Goal: Task Accomplishment & Management: Manage account settings

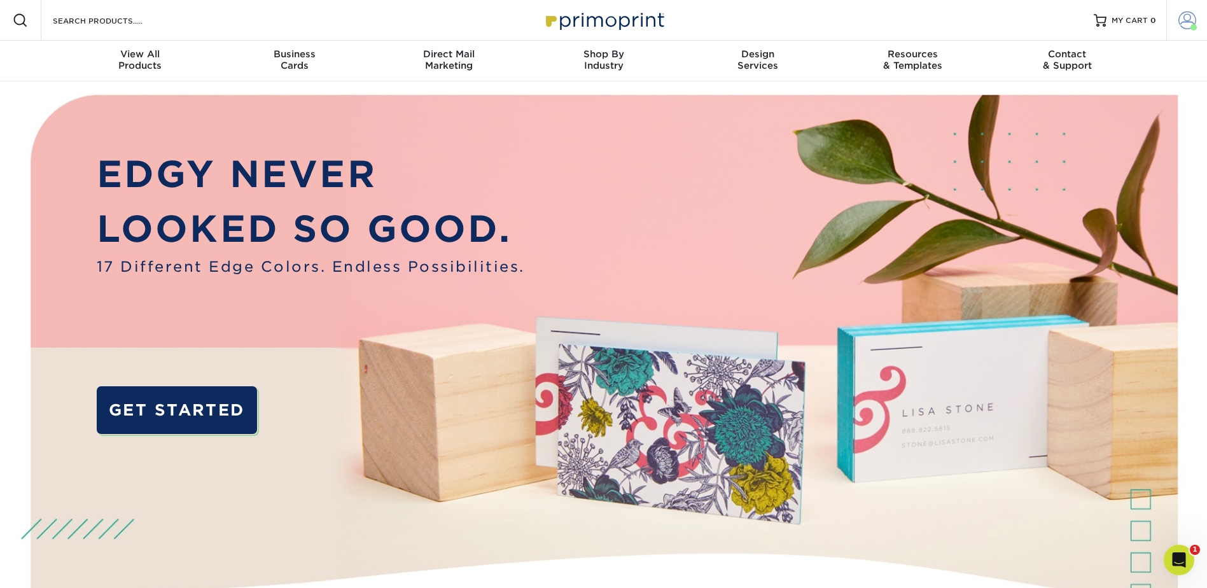
click at [1190, 20] on span at bounding box center [1188, 20] width 18 height 18
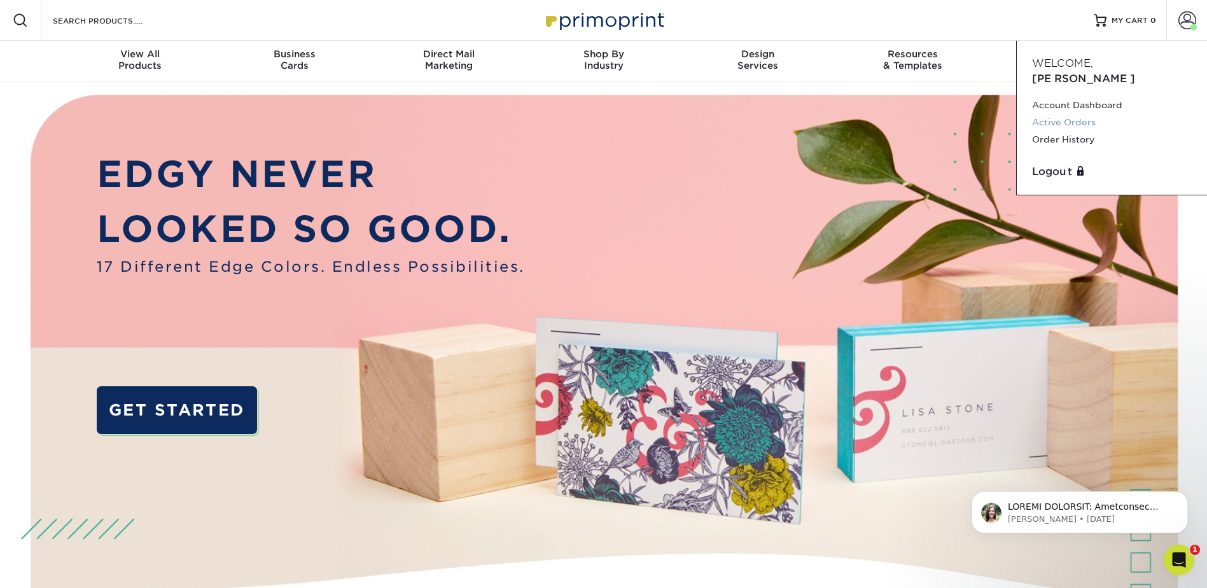
click at [1069, 114] on link "Active Orders" at bounding box center [1112, 122] width 160 height 17
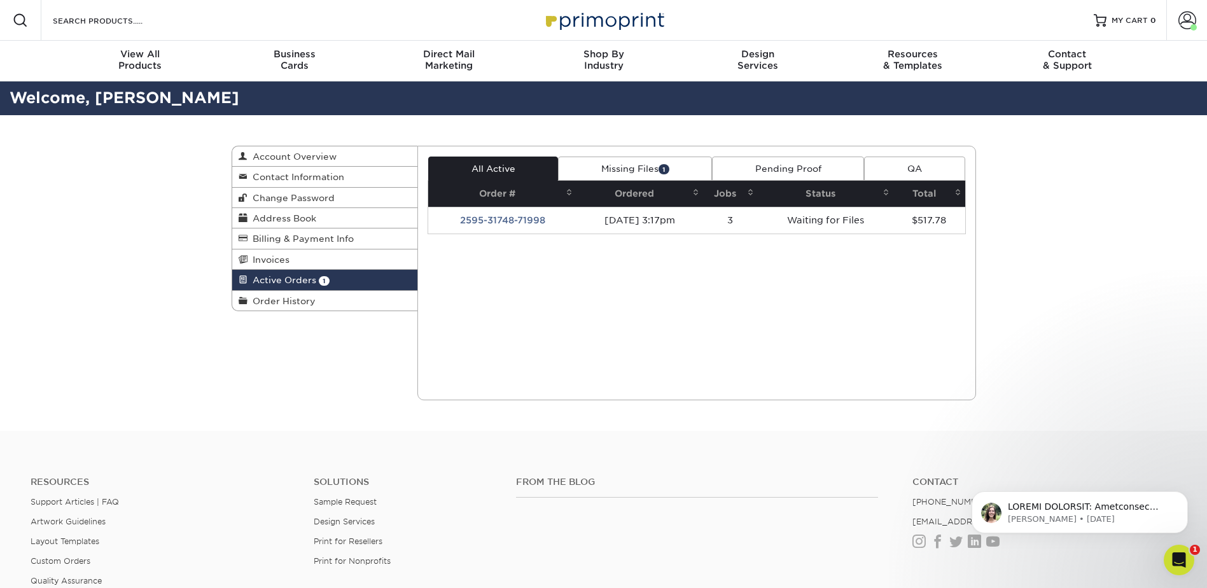
click at [629, 164] on link "Missing Files 1" at bounding box center [635, 169] width 154 height 24
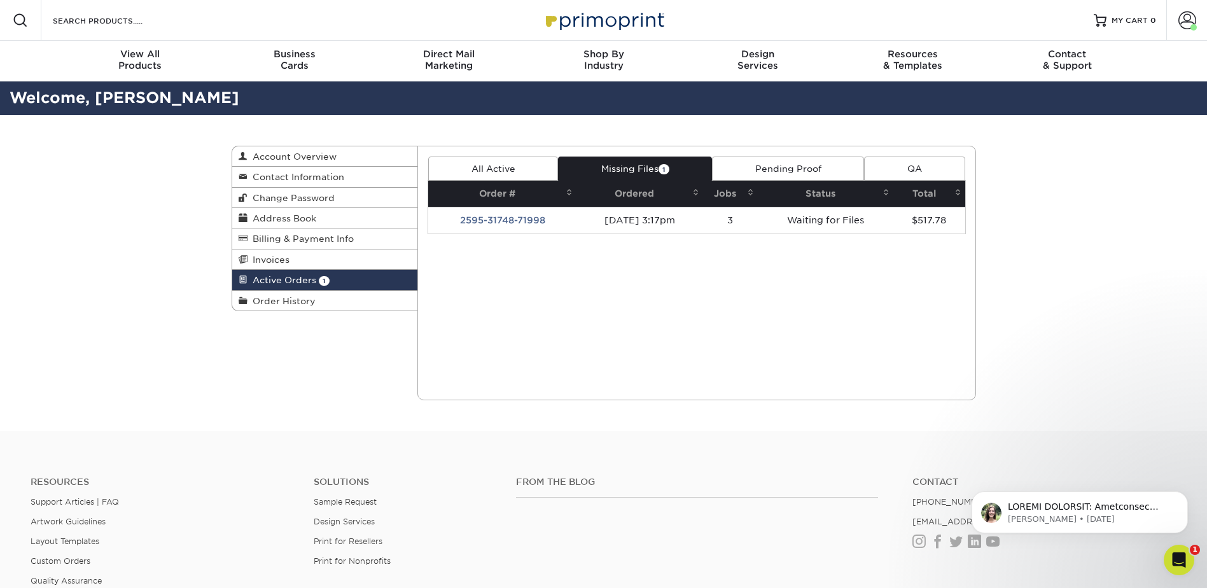
click at [631, 174] on link "Missing Files 1" at bounding box center [635, 169] width 154 height 24
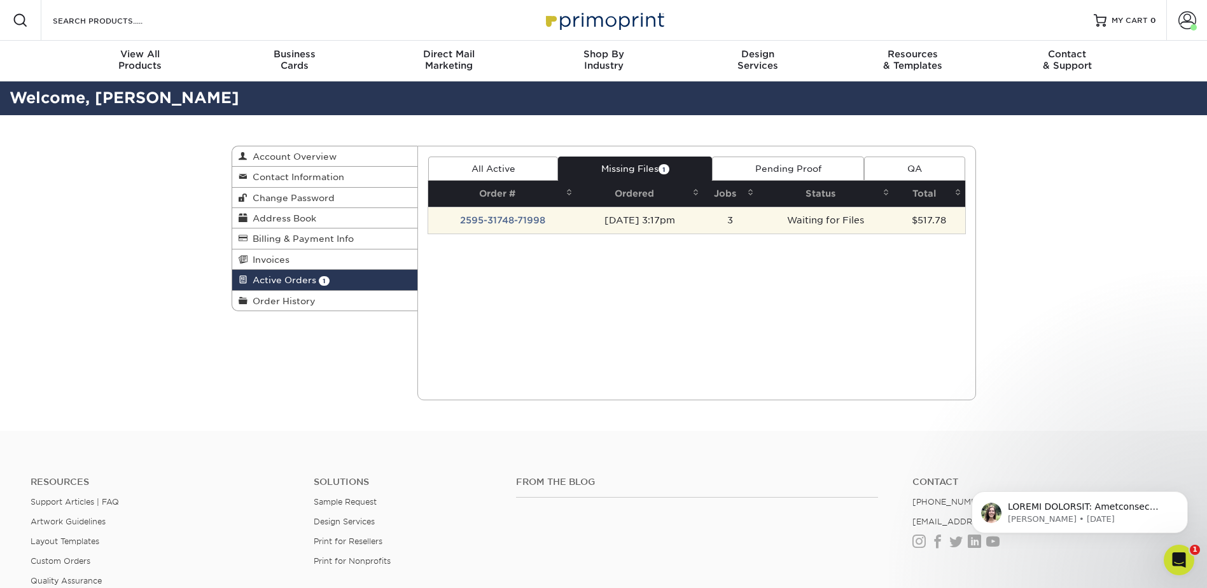
click at [504, 218] on td "2595-31748-71998" at bounding box center [502, 220] width 148 height 27
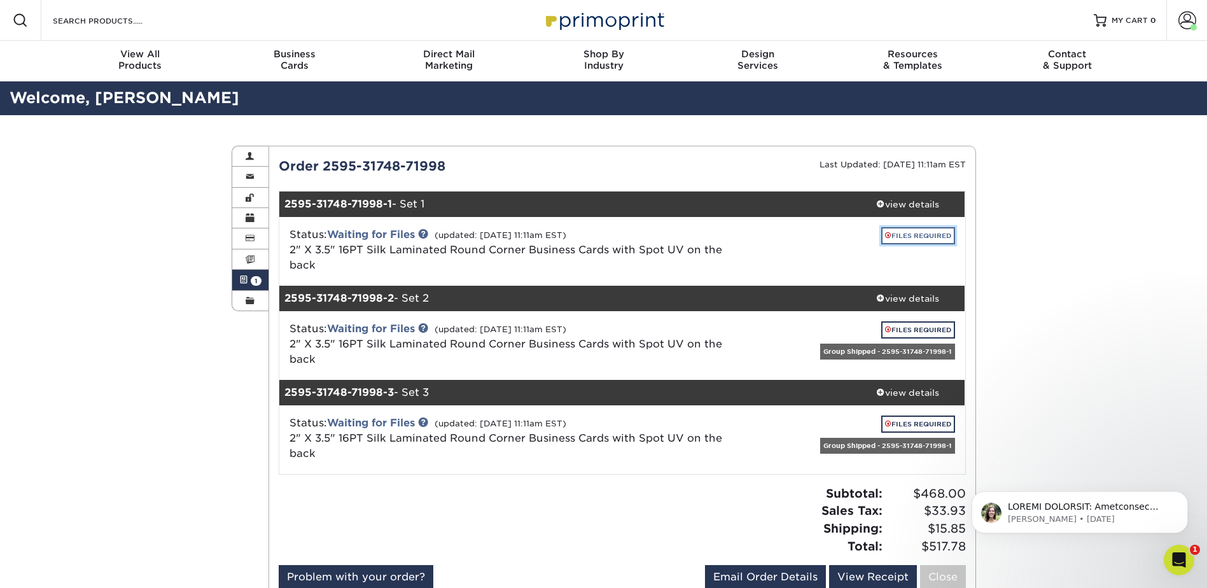
click at [931, 234] on link "FILES REQUIRED" at bounding box center [919, 235] width 74 height 17
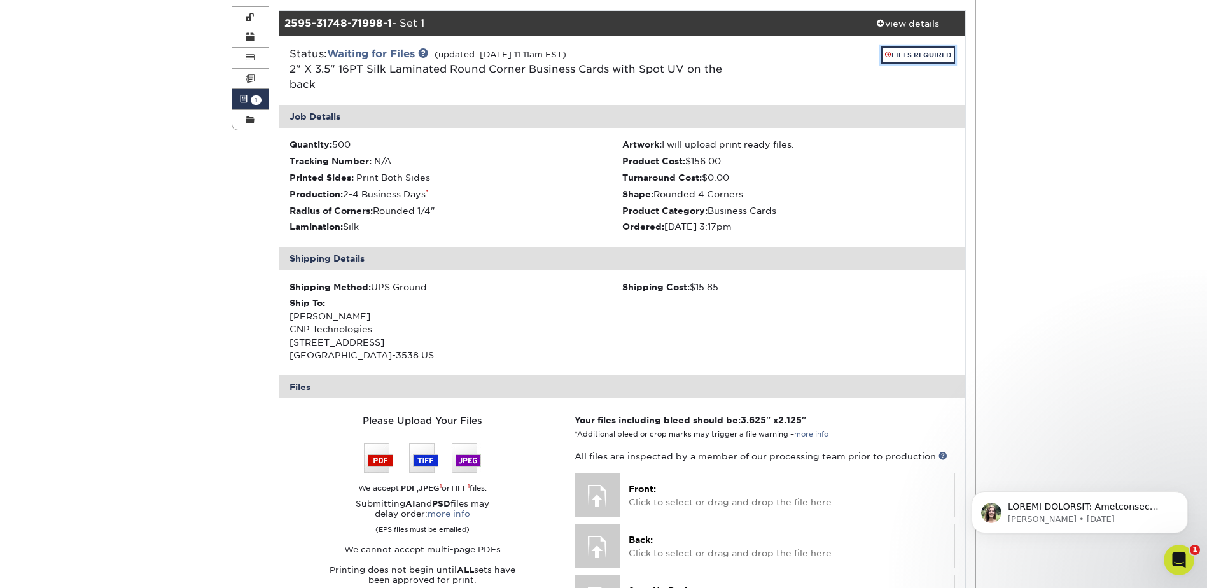
scroll to position [318, 0]
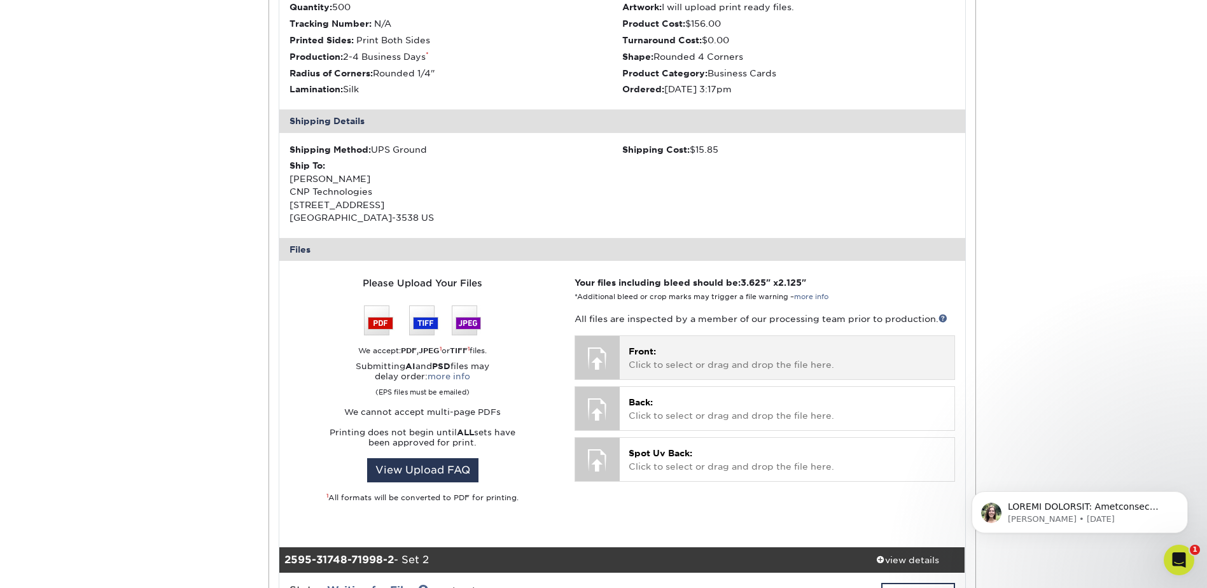
click at [666, 359] on p "Front: Click to select or drag and drop the file here." at bounding box center [787, 358] width 316 height 26
click at [735, 364] on p "Front: Click to select or drag and drop the file here." at bounding box center [787, 358] width 316 height 26
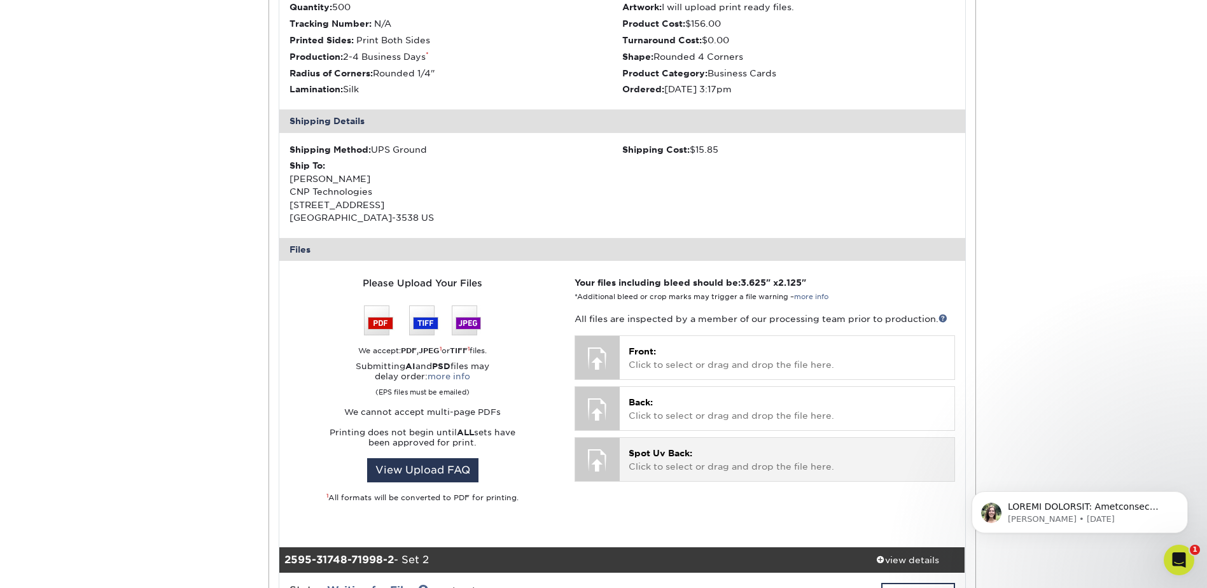
click at [646, 458] on span "Spot Uv Back:" at bounding box center [661, 453] width 64 height 10
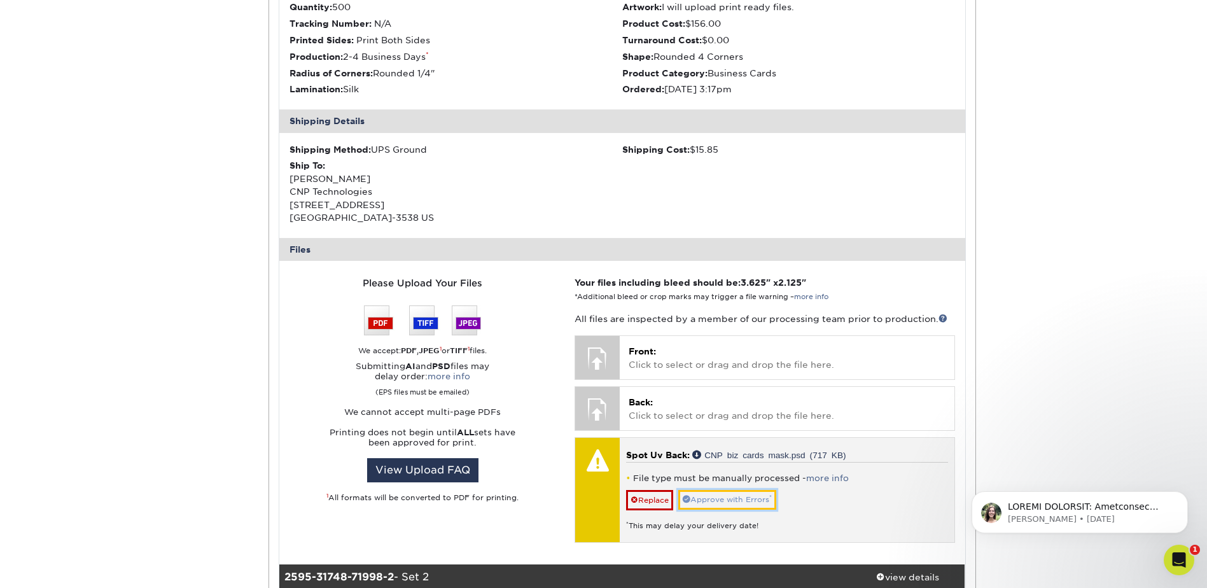
click at [720, 501] on link "Approve with Errors *" at bounding box center [728, 500] width 98 height 20
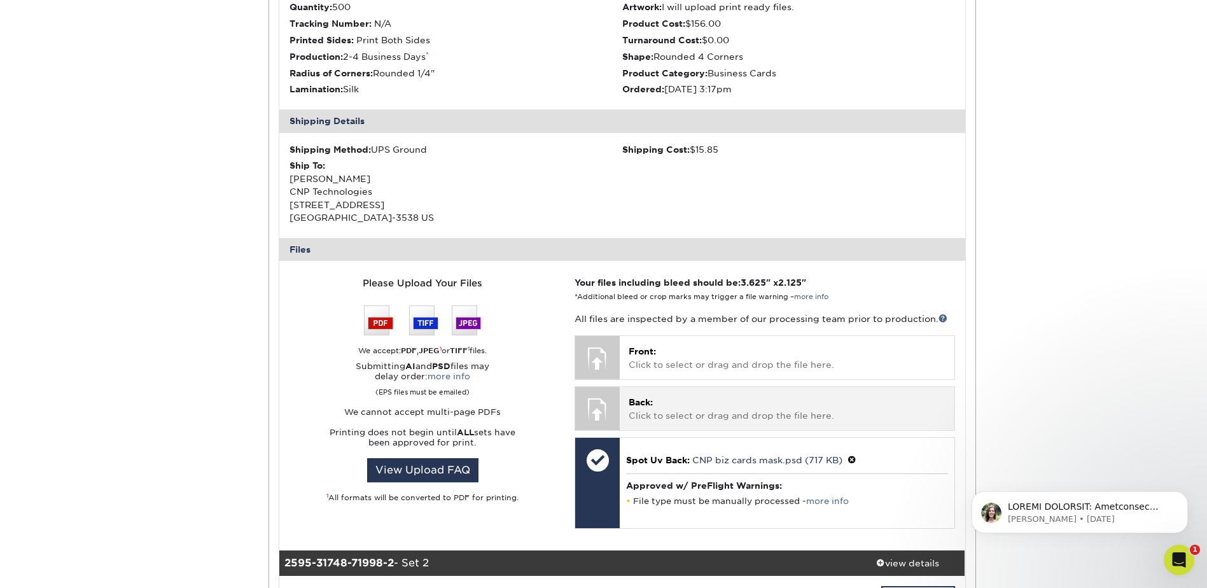
click at [714, 402] on p "Back: Click to select or drag and drop the file here." at bounding box center [787, 409] width 316 height 26
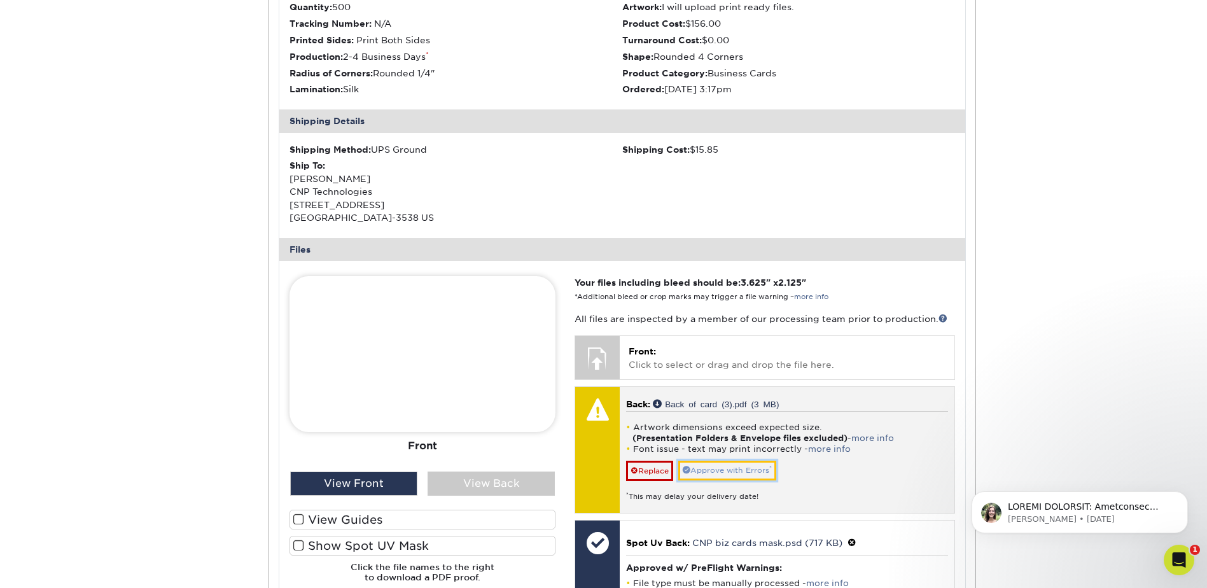
click at [743, 467] on link "Approve with Errors *" at bounding box center [728, 471] width 98 height 20
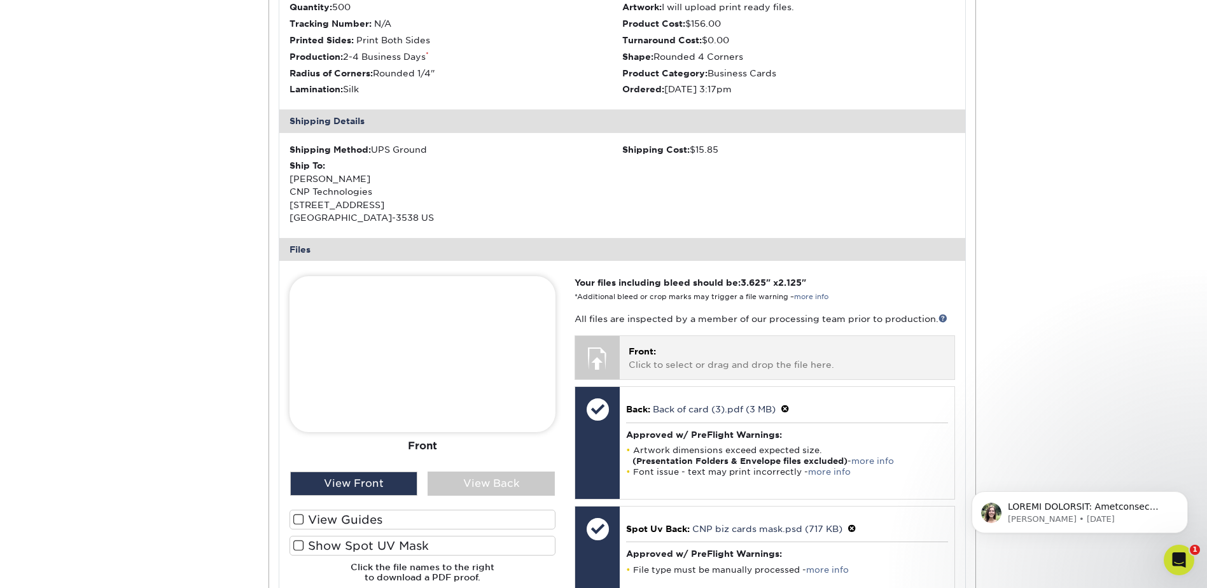
click at [687, 353] on p "Front: Click to select or drag and drop the file here." at bounding box center [787, 358] width 316 height 26
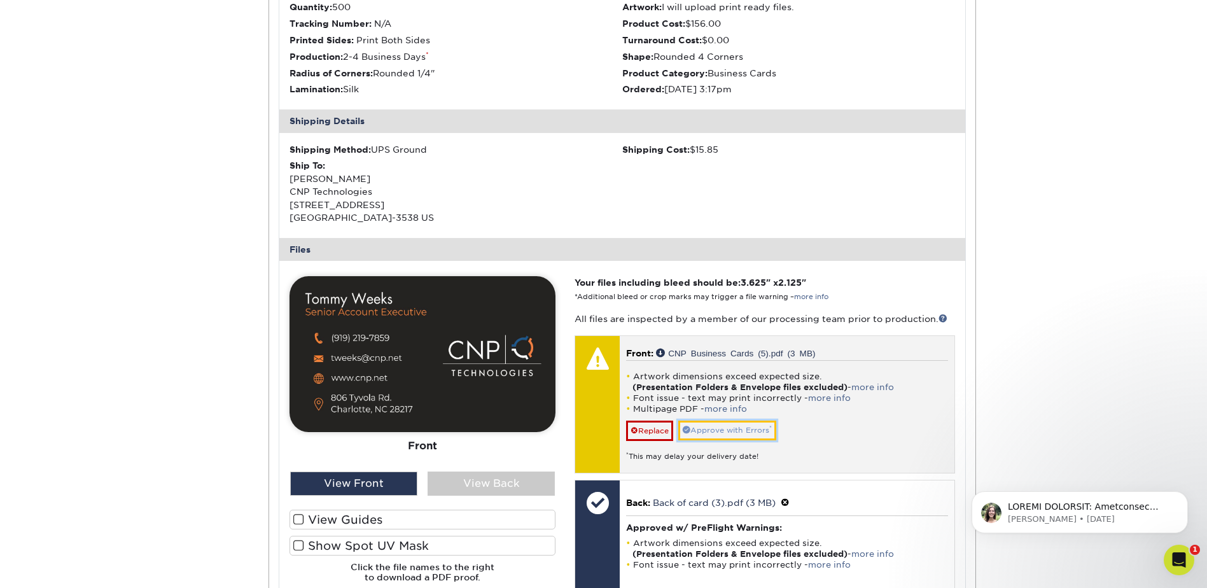
click at [728, 432] on link "Approve with Errors *" at bounding box center [728, 431] width 98 height 20
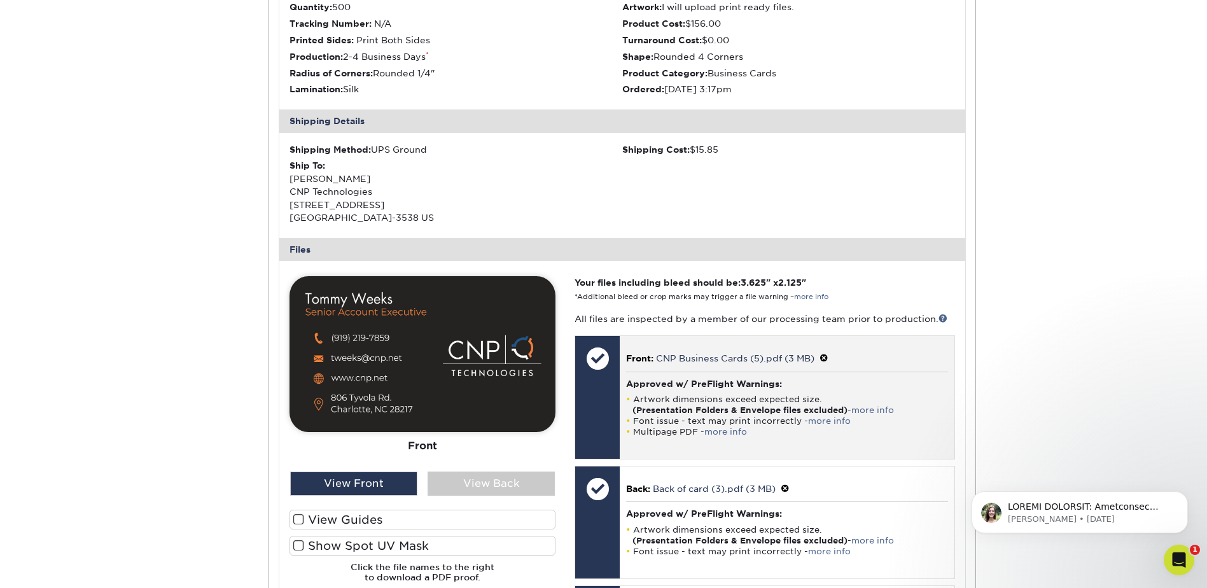
click at [826, 355] on span at bounding box center [824, 358] width 9 height 10
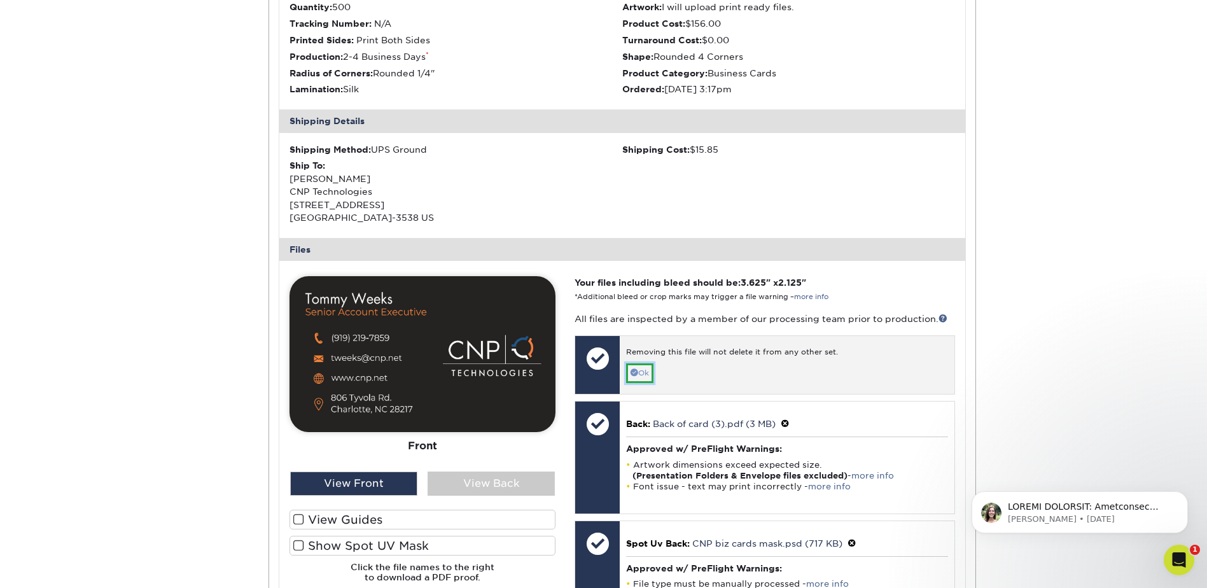
click at [641, 369] on link "Ok" at bounding box center [639, 373] width 27 height 20
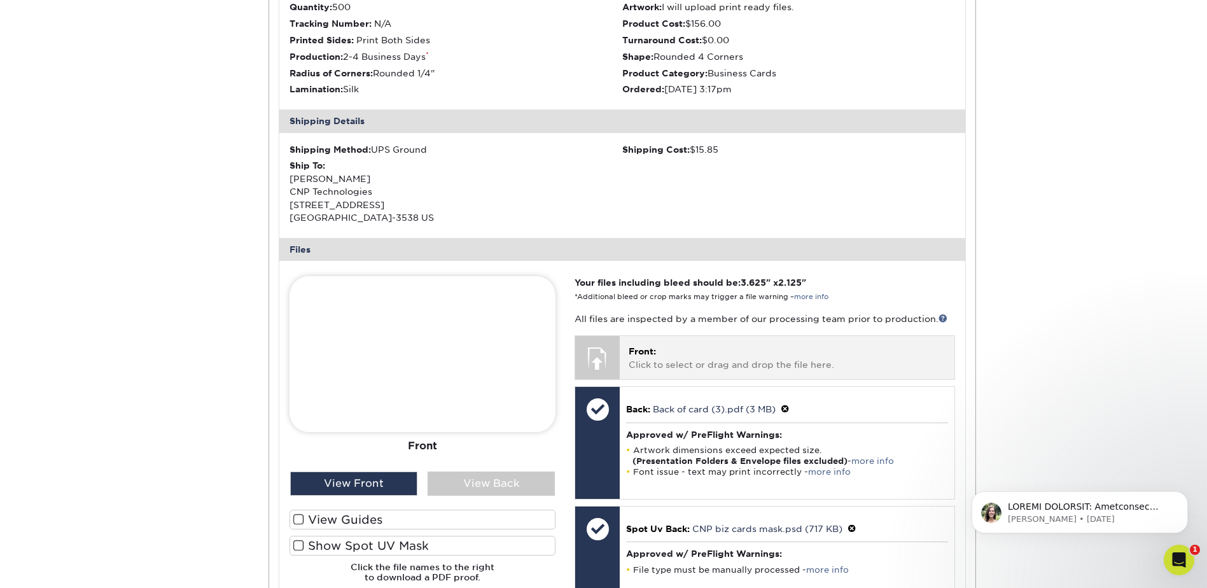
click at [680, 344] on div "Front: Click to select or drag and drop the file here. Choose file CNP Business…" at bounding box center [787, 357] width 334 height 43
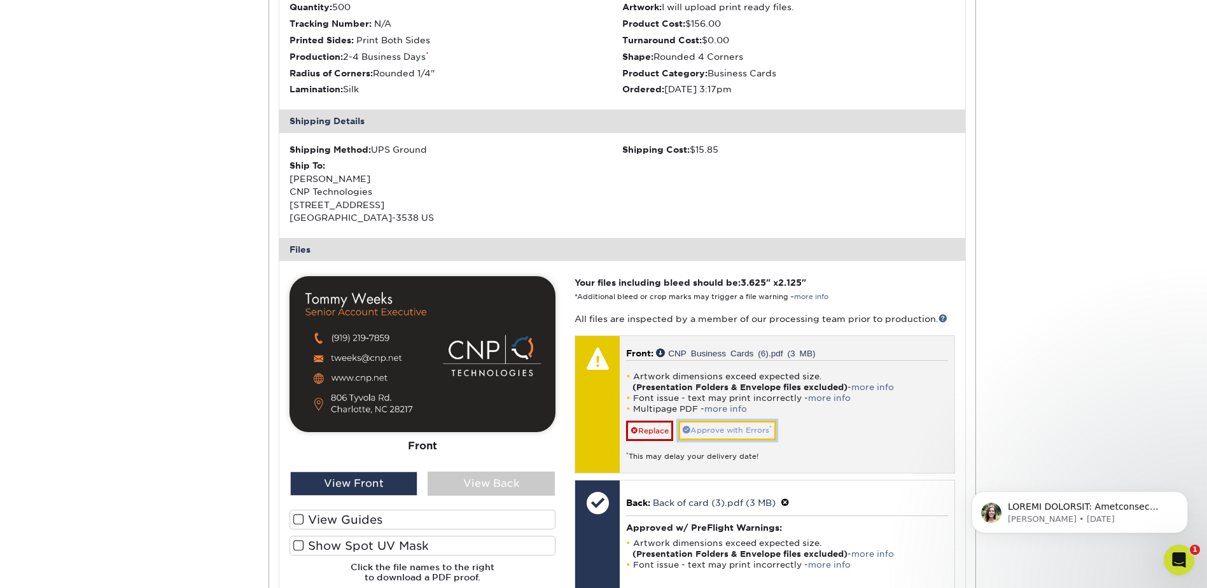
click at [750, 429] on link "Approve with Errors *" at bounding box center [728, 431] width 98 height 20
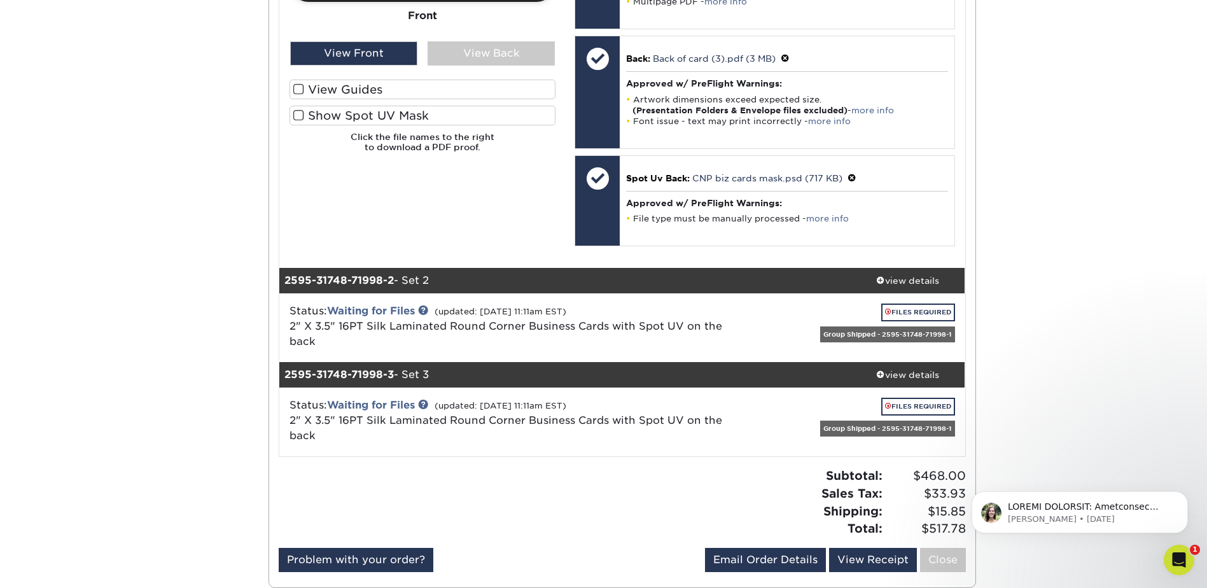
scroll to position [1082, 0]
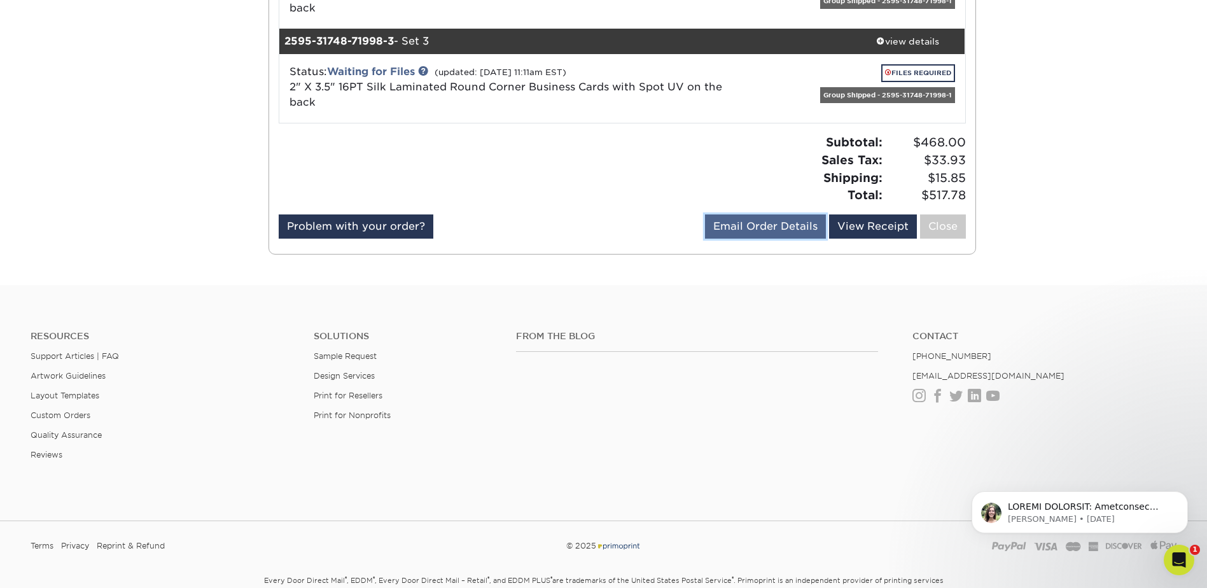
click at [757, 227] on link "Email Order Details" at bounding box center [765, 227] width 121 height 24
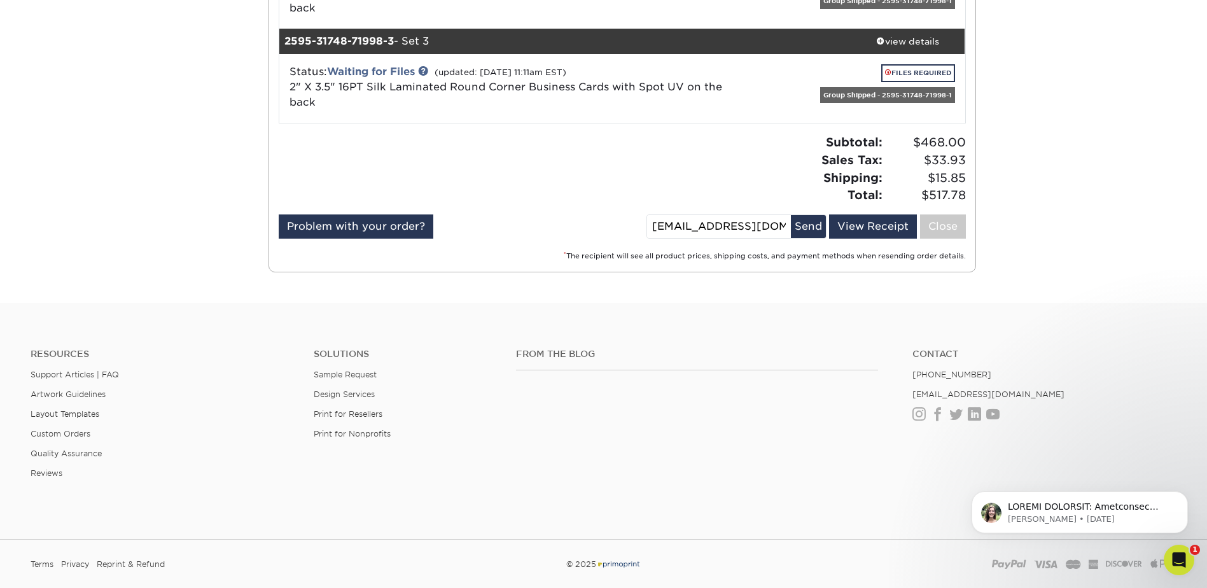
click at [460, 220] on div "Problem with your order? Email Order Details dhatton@cnp.net Send View Receipt …" at bounding box center [622, 229] width 687 height 29
drag, startPoint x: 751, startPoint y: 228, endPoint x: 570, endPoint y: 242, distance: 181.3
click at [570, 242] on div "Problem with your order? Email Order Details dhatton@cnp.net Send View Receipt …" at bounding box center [622, 229] width 687 height 29
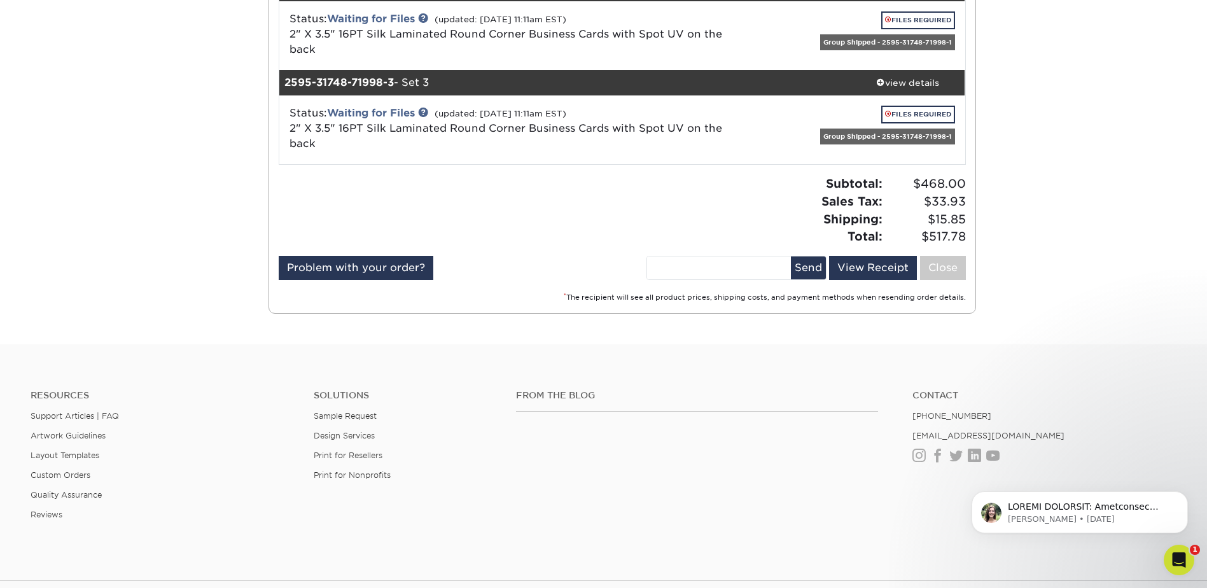
scroll to position [1018, 0]
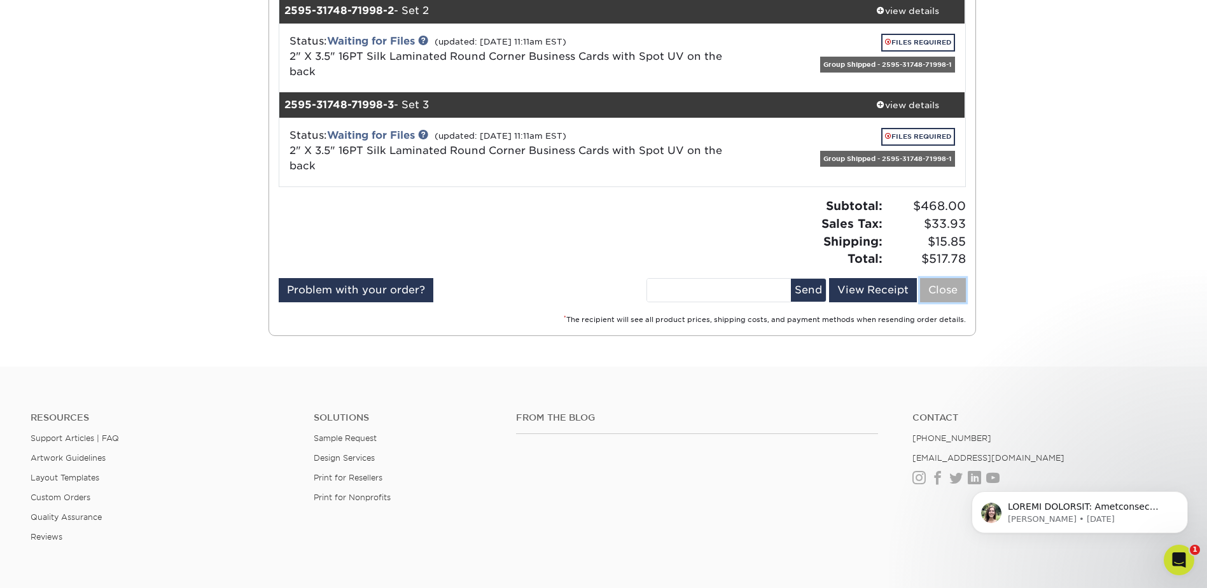
click at [947, 290] on link "Close" at bounding box center [943, 290] width 46 height 24
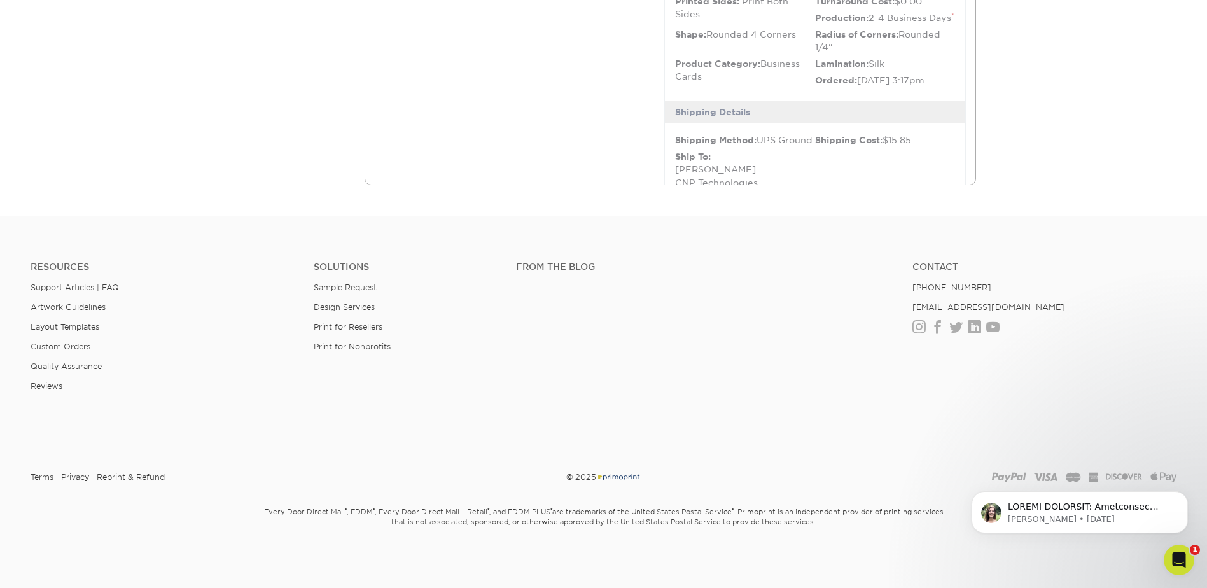
scroll to position [0, 0]
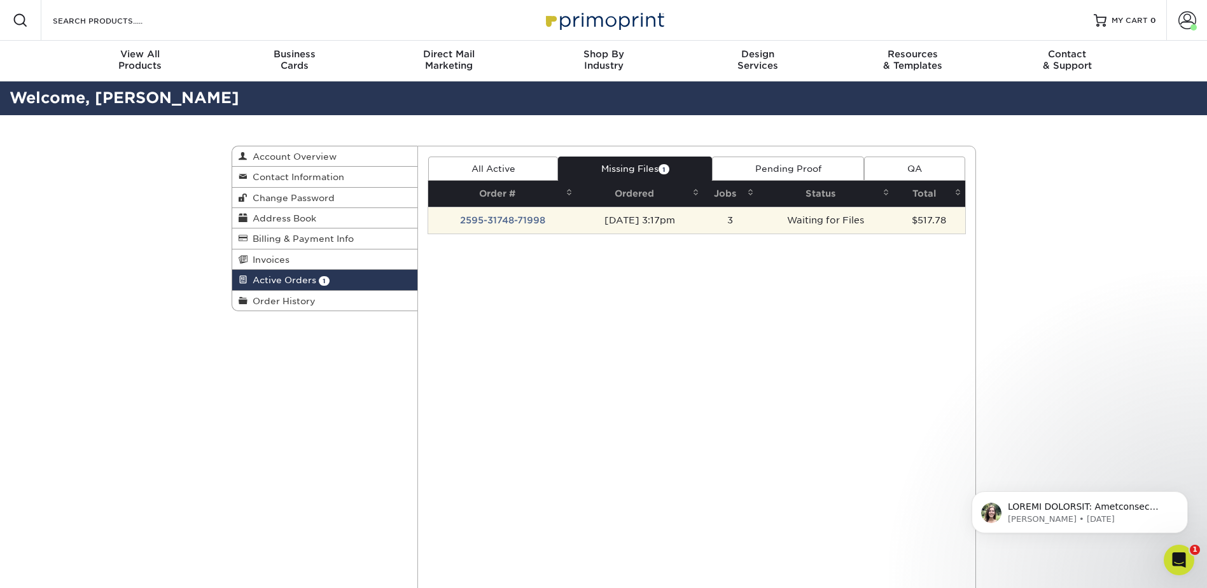
click at [629, 213] on td "09/05/2025 3:17pm" at bounding box center [640, 220] width 126 height 27
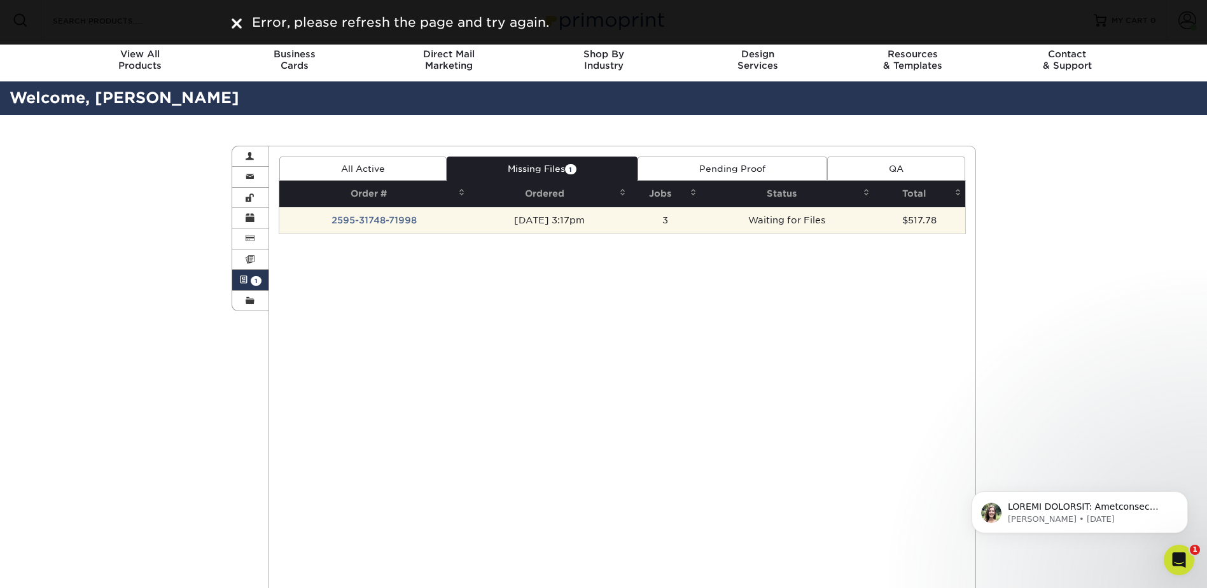
click at [376, 221] on td "2595-31748-71998" at bounding box center [374, 220] width 190 height 27
click at [385, 218] on td "2595-31748-71998" at bounding box center [374, 220] width 190 height 27
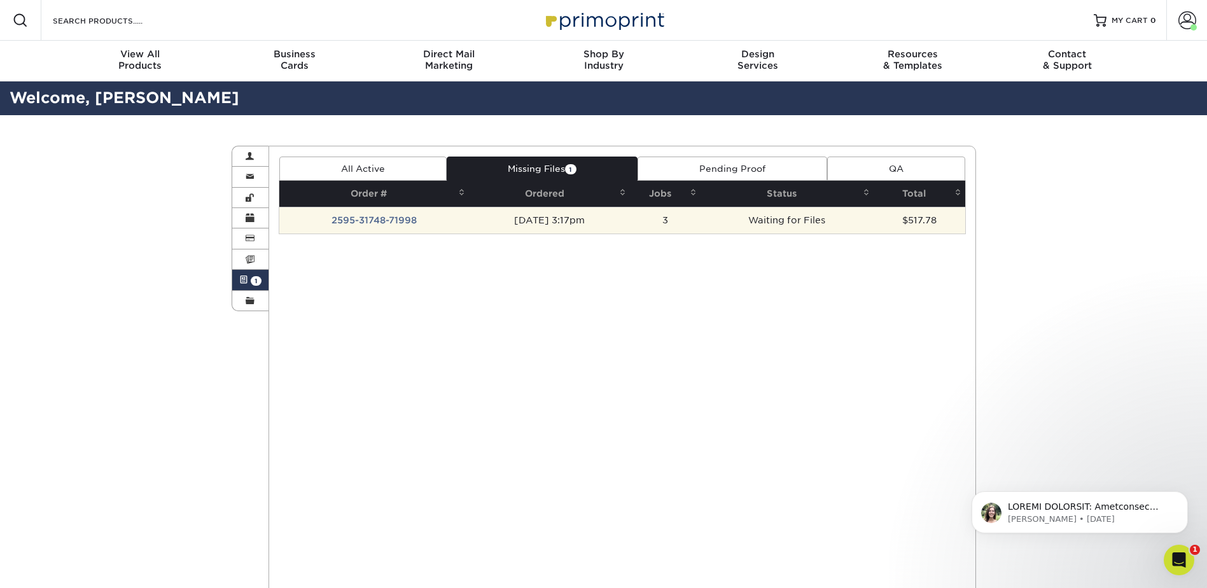
click at [392, 221] on td "2595-31748-71998" at bounding box center [374, 220] width 190 height 27
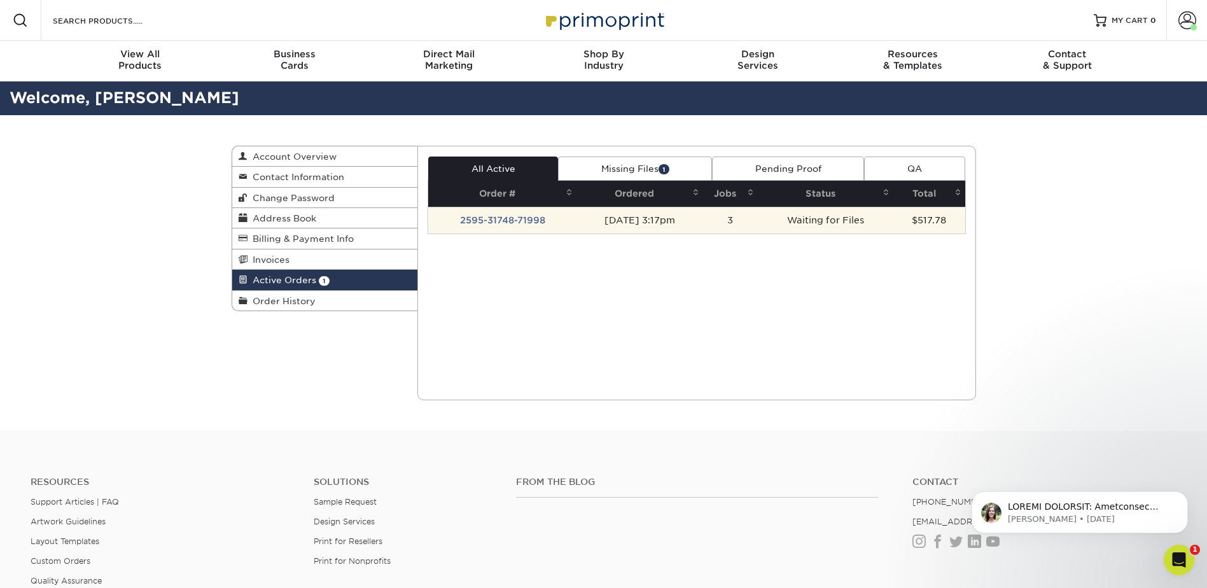
click at [510, 221] on td "2595-31748-71998" at bounding box center [502, 220] width 148 height 27
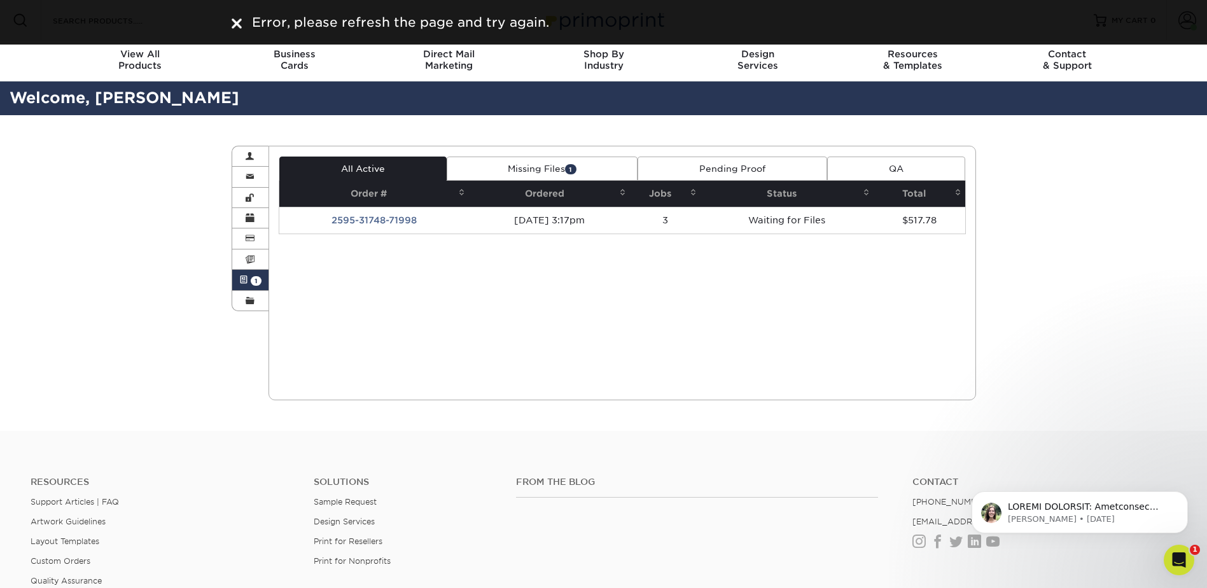
click at [241, 23] on img at bounding box center [237, 23] width 10 height 10
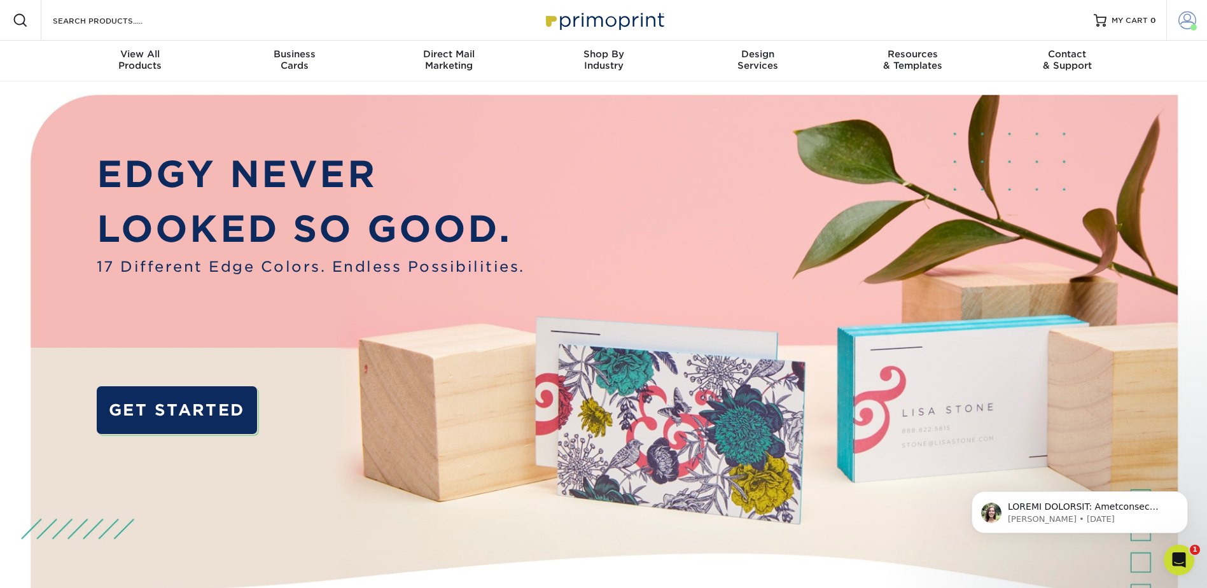
click at [1186, 16] on span at bounding box center [1188, 20] width 18 height 18
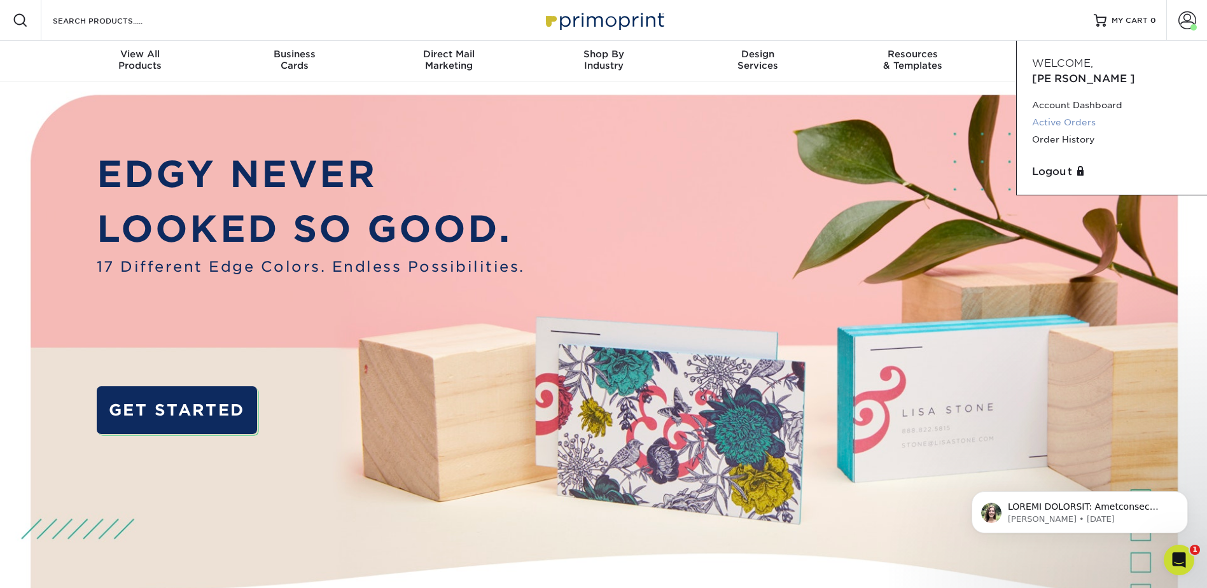
click at [1058, 114] on link "Active Orders" at bounding box center [1112, 122] width 160 height 17
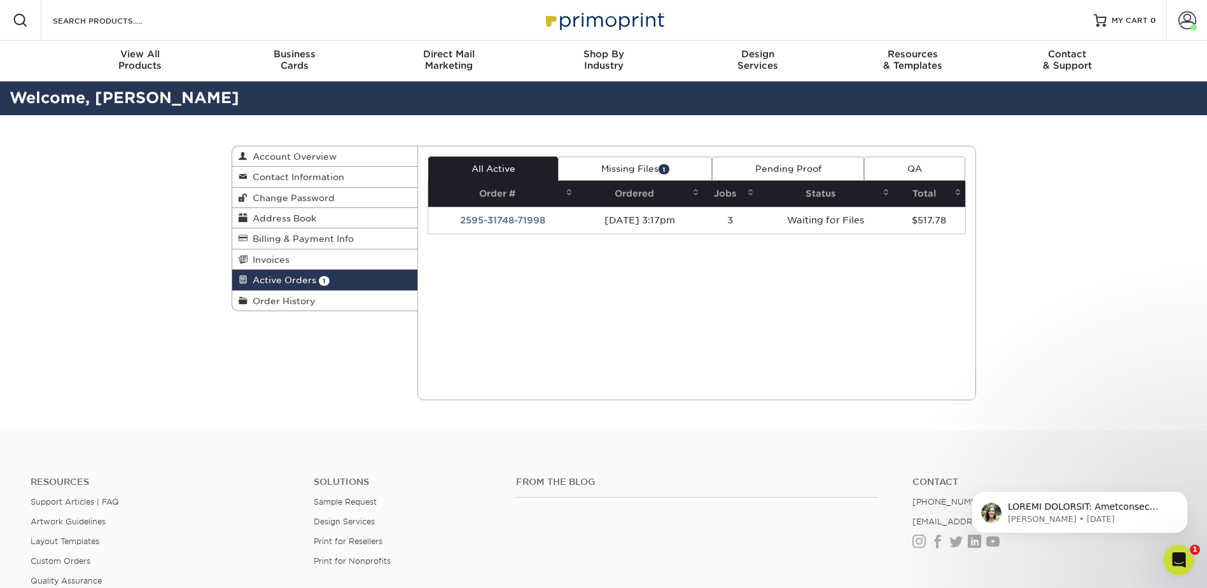
click at [642, 165] on link "Missing Files 1" at bounding box center [635, 169] width 154 height 24
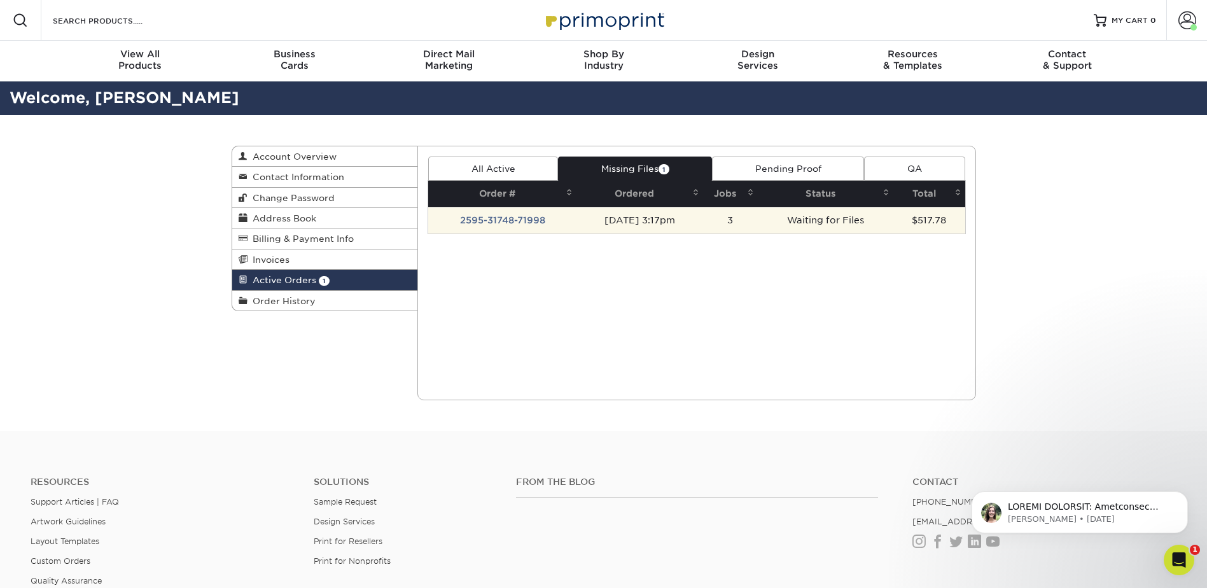
click at [526, 220] on td "2595-31748-71998" at bounding box center [502, 220] width 148 height 27
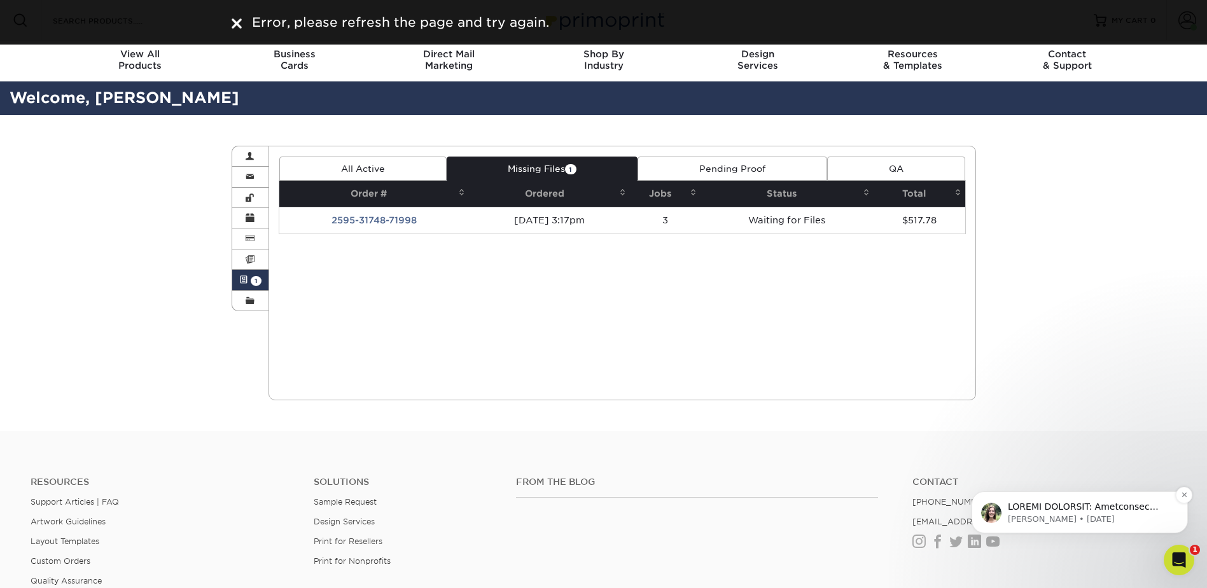
click at [1066, 519] on p "[PERSON_NAME] • [DATE]" at bounding box center [1090, 519] width 164 height 11
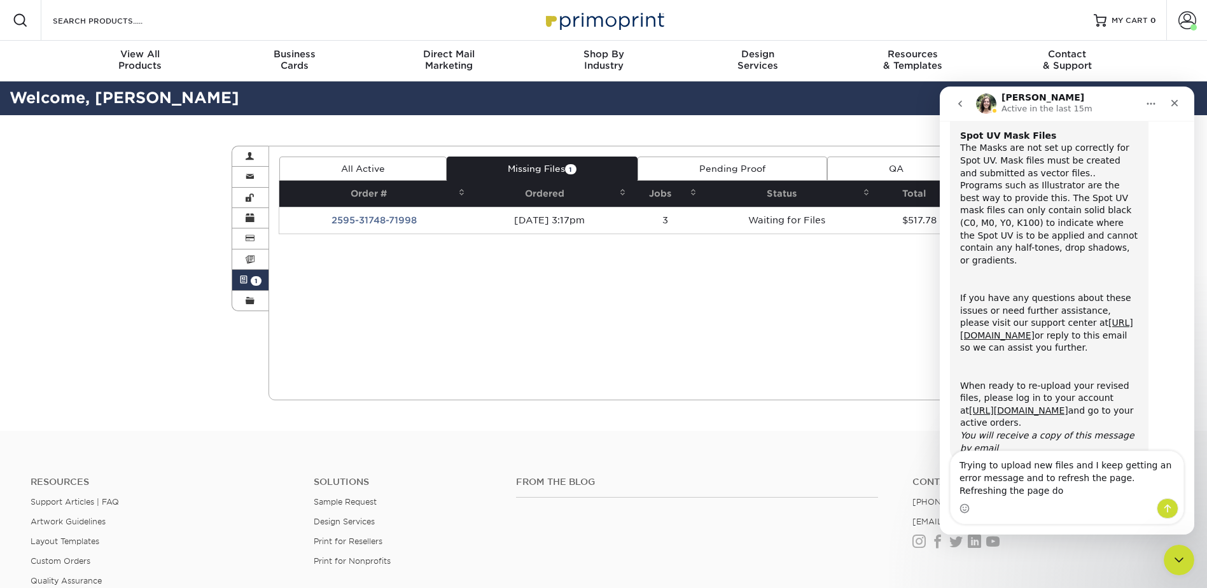
scroll to position [388, 0]
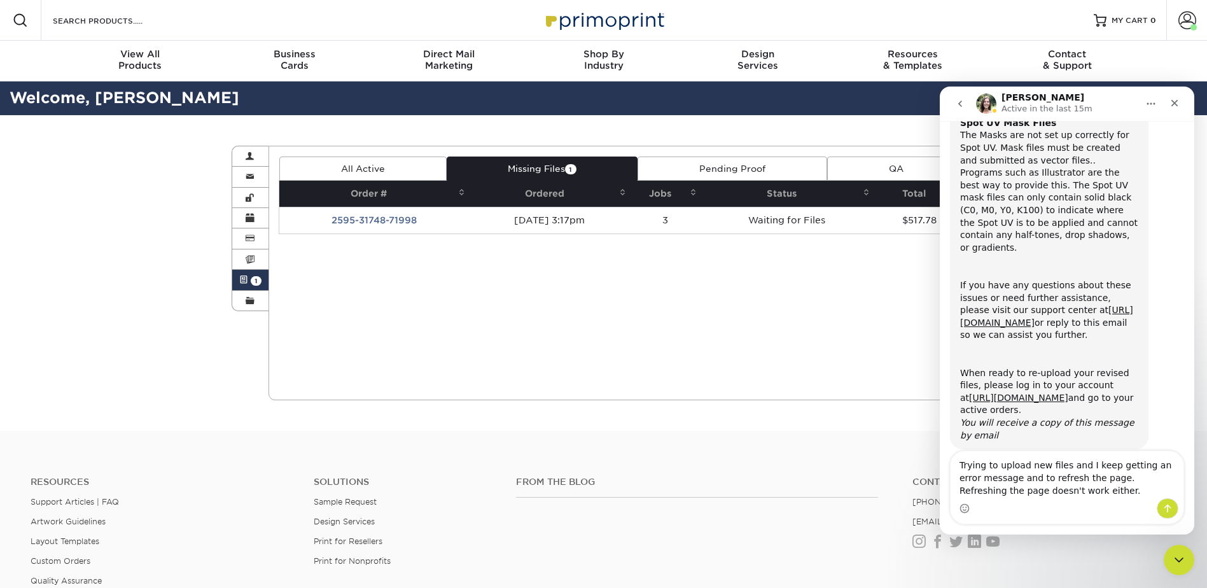
type textarea "Trying to upload new files and I keep getting an error message and to refresh t…"
click at [1171, 505] on icon "Send a message…" at bounding box center [1168, 508] width 10 height 10
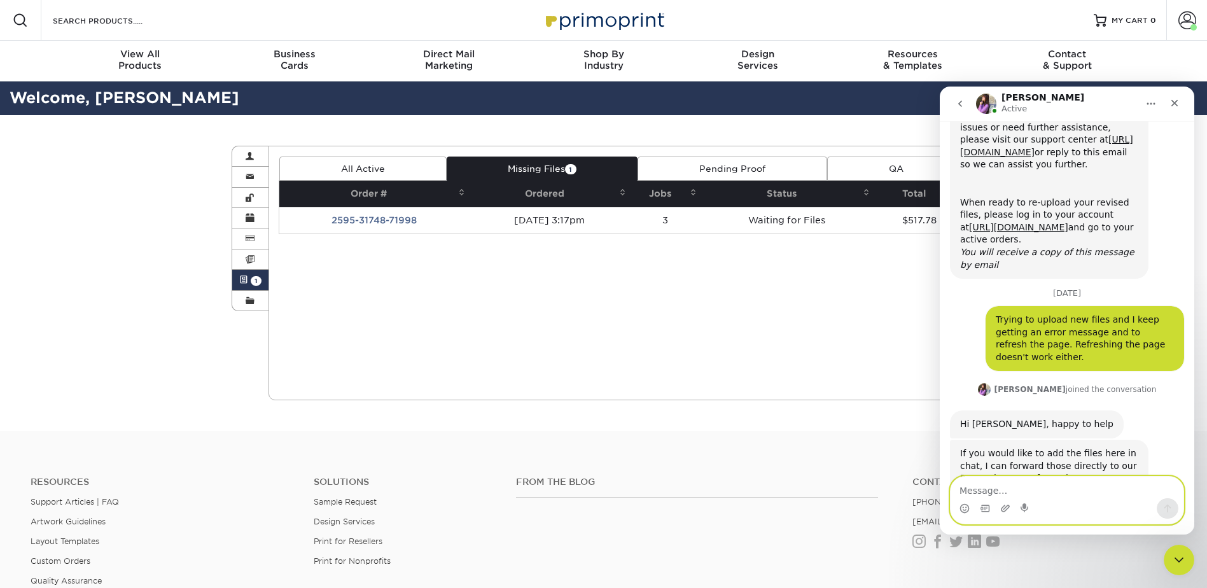
scroll to position [563, 0]
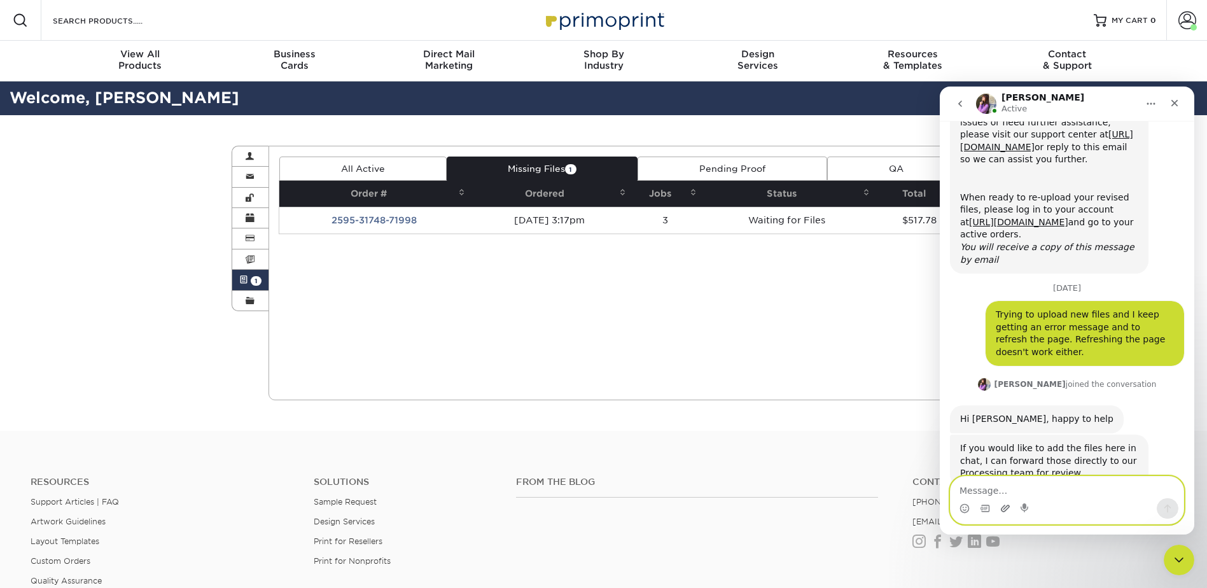
click at [1004, 510] on icon "Upload attachment" at bounding box center [1006, 508] width 10 height 10
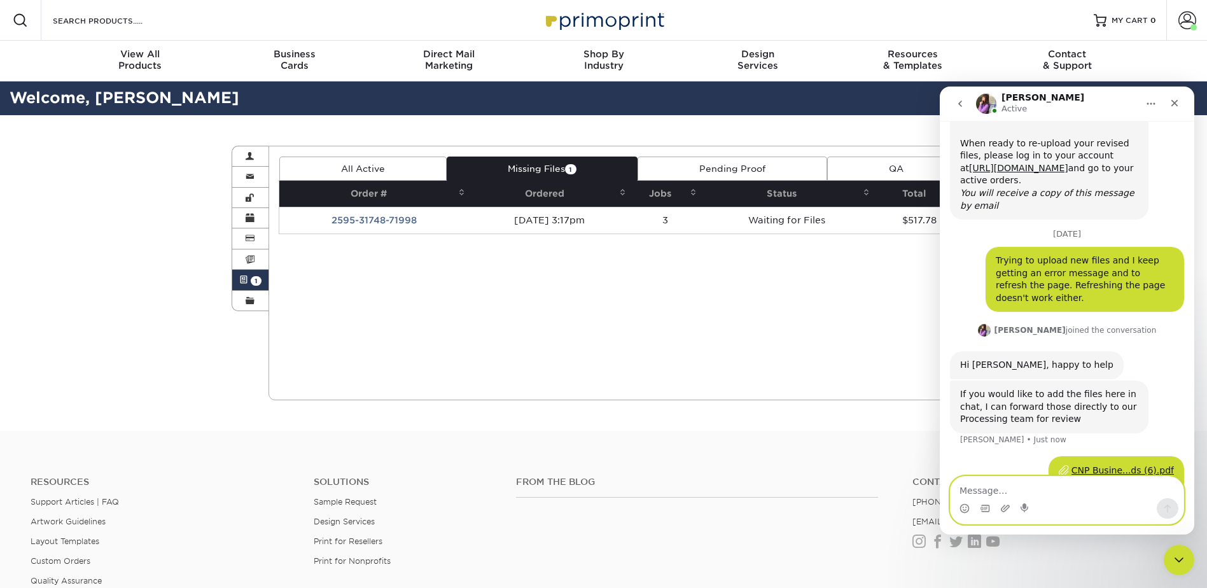
scroll to position [633, 0]
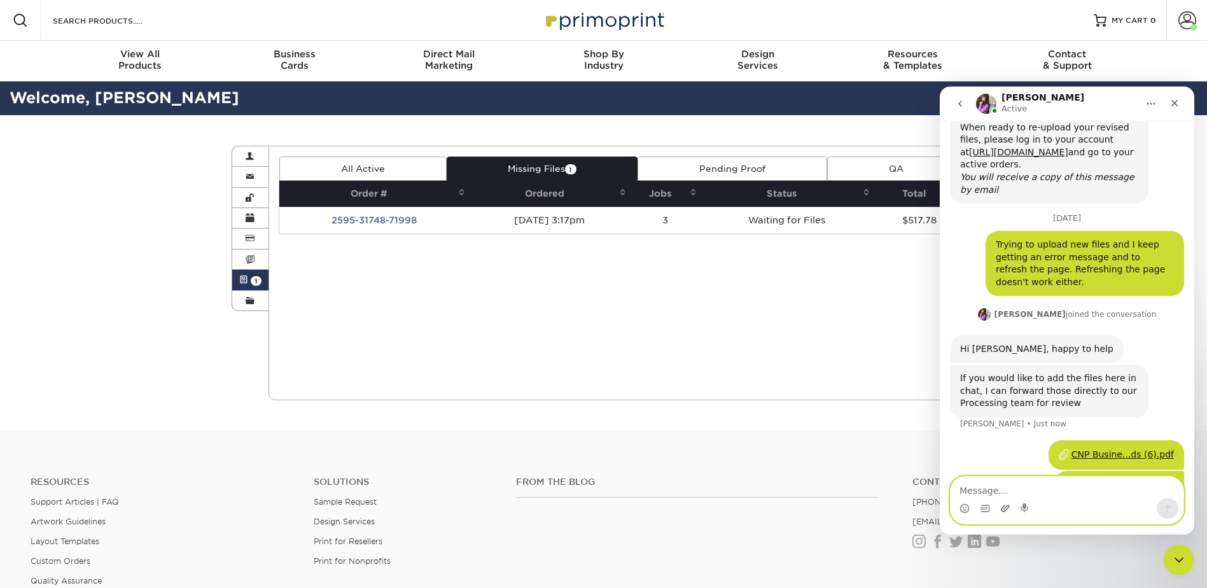
click at [1005, 509] on icon "Upload attachment" at bounding box center [1005, 508] width 9 height 7
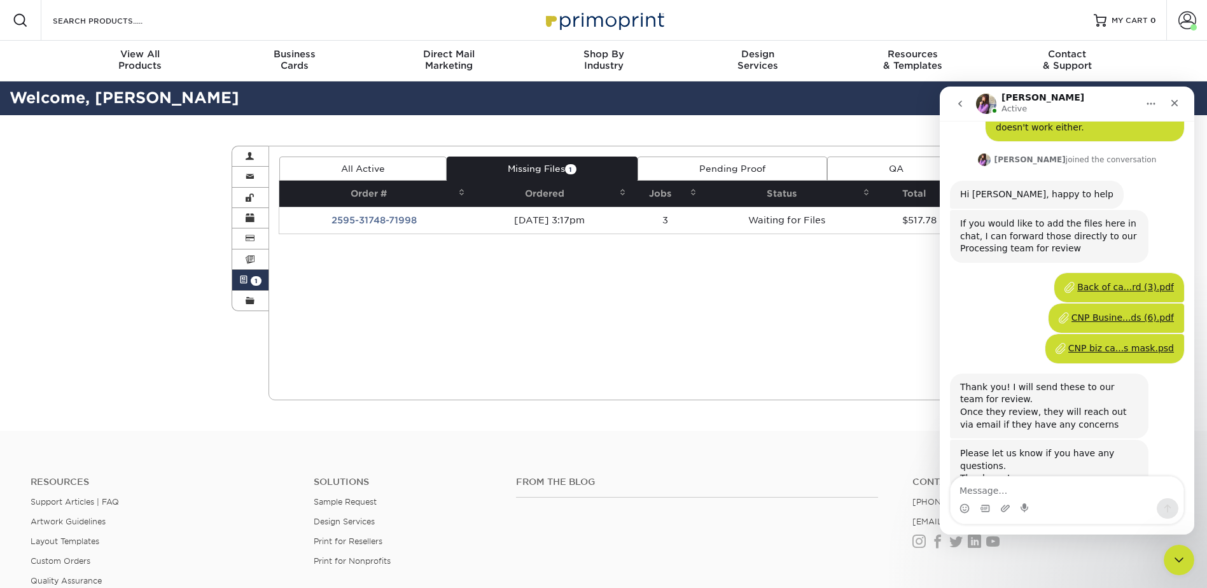
scroll to position [781, 0]
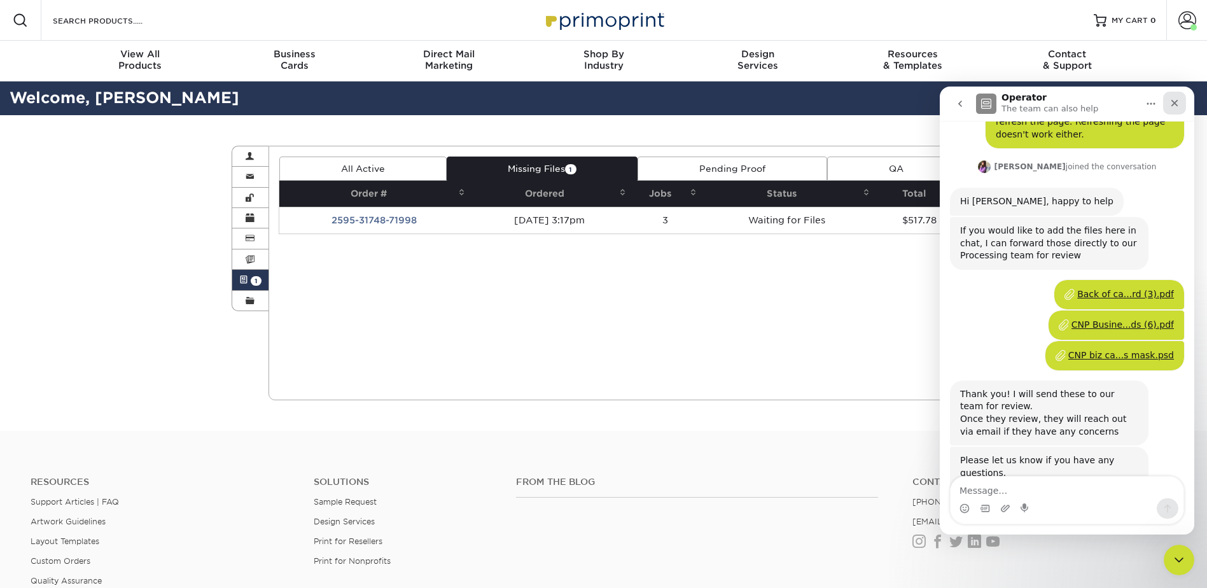
click at [1179, 102] on icon "Close" at bounding box center [1175, 103] width 10 height 10
